Goal: Find contact information: Find contact information

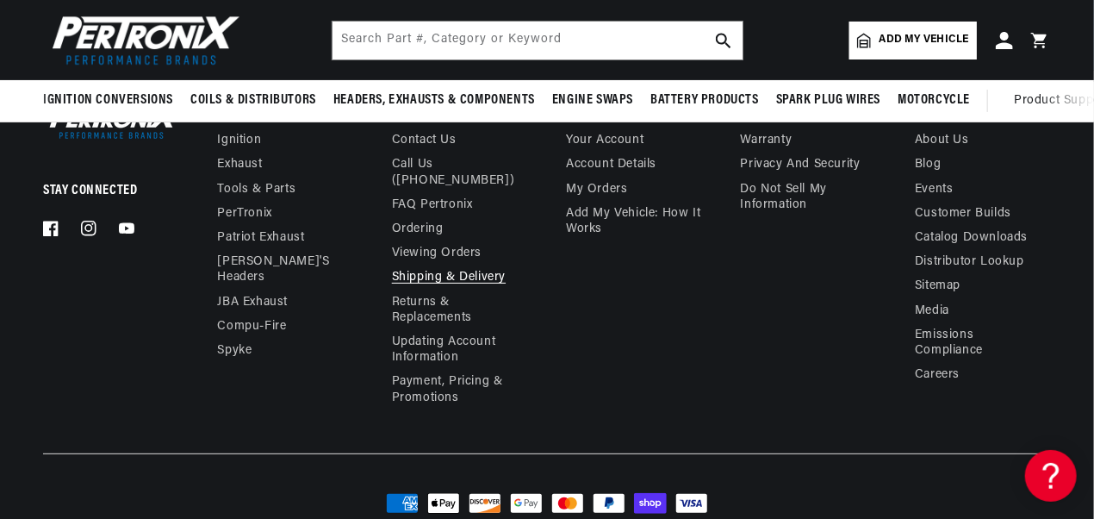
scroll to position [5466, 0]
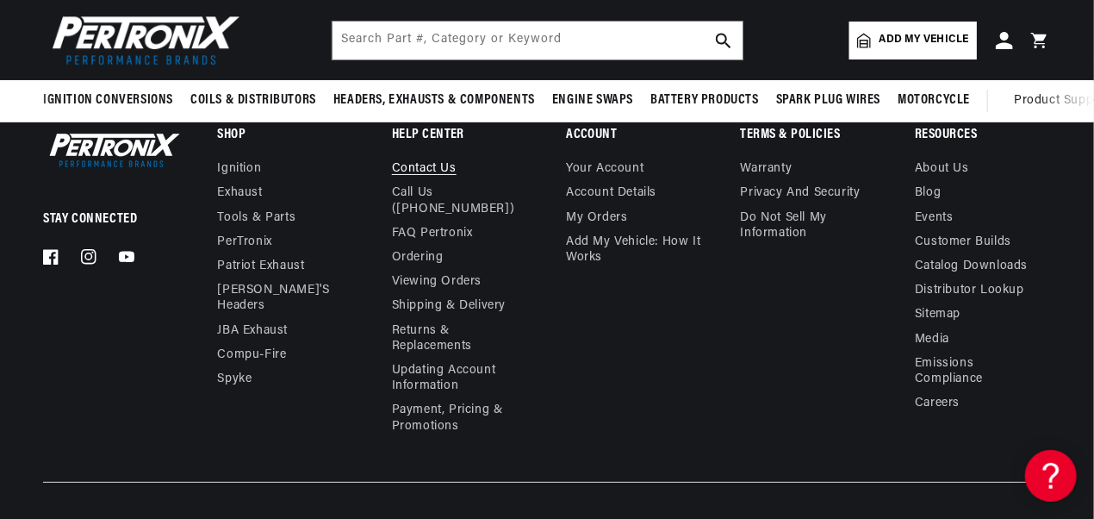
click at [424, 171] on link "Contact us" at bounding box center [424, 171] width 65 height 20
